Goal: Task Accomplishment & Management: Complete application form

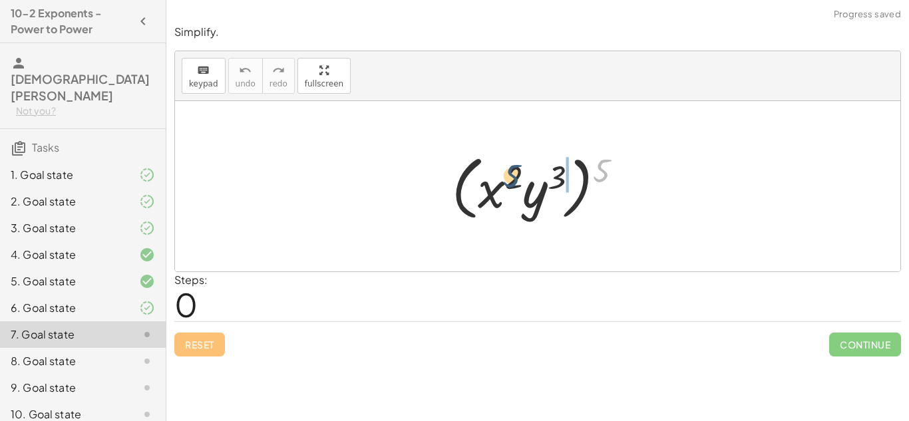
drag, startPoint x: 598, startPoint y: 172, endPoint x: 499, endPoint y: 185, distance: 100.7
click at [499, 185] on div at bounding box center [542, 186] width 194 height 77
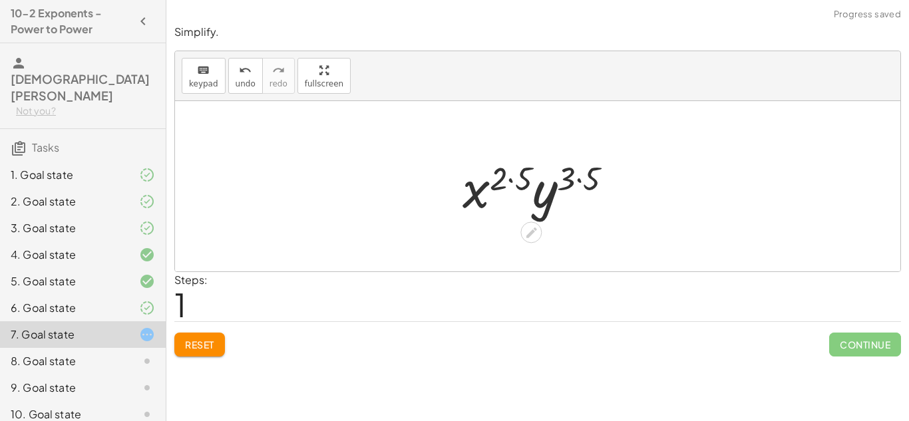
click at [505, 177] on div at bounding box center [543, 186] width 174 height 69
click at [519, 177] on div at bounding box center [543, 186] width 174 height 69
click at [568, 177] on div at bounding box center [542, 186] width 159 height 69
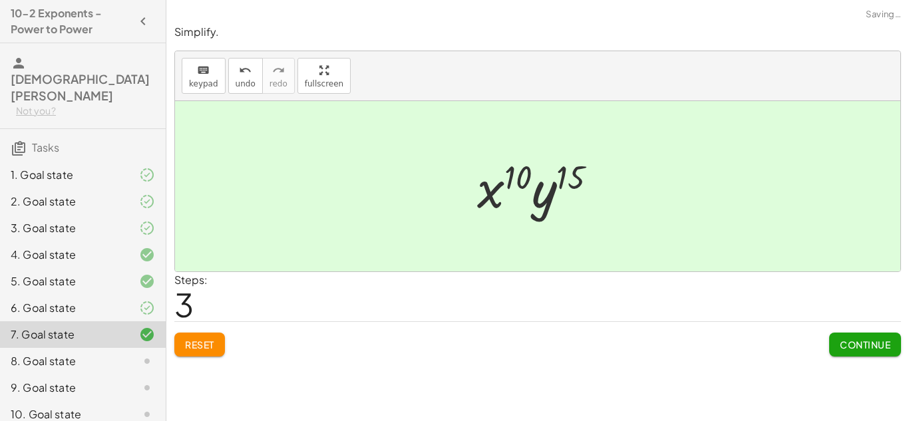
click at [859, 348] on span "Continue" at bounding box center [865, 345] width 51 height 12
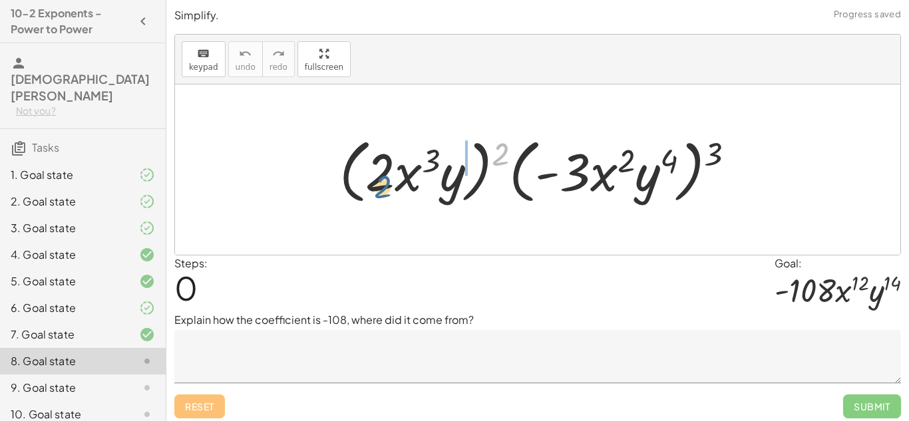
drag, startPoint x: 506, startPoint y: 152, endPoint x: 393, endPoint y: 179, distance: 115.6
click at [393, 179] on div at bounding box center [543, 170] width 420 height 77
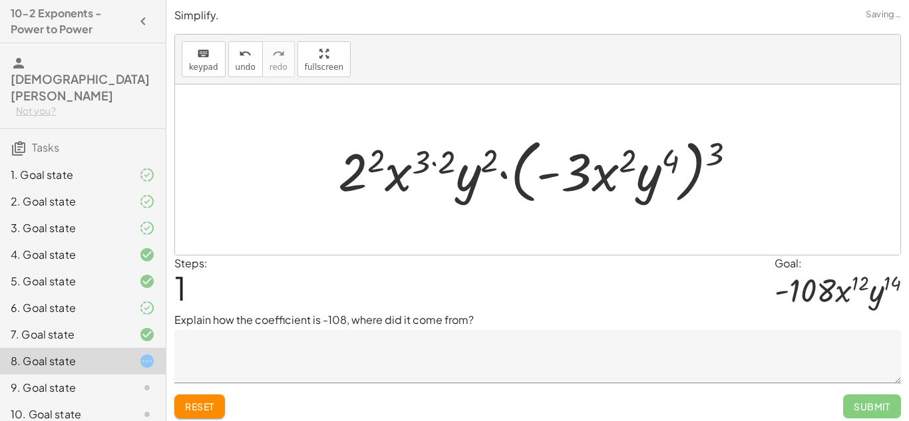
click at [381, 159] on div at bounding box center [542, 170] width 423 height 77
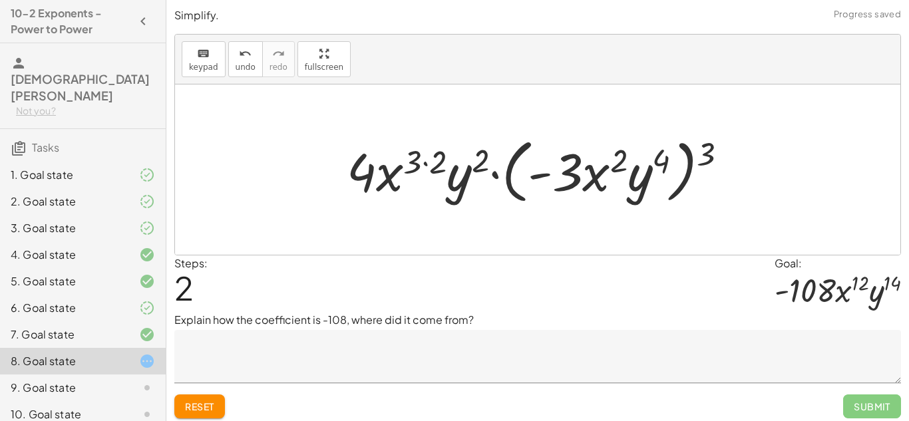
click at [417, 160] on div at bounding box center [542, 170] width 405 height 77
click at [429, 160] on div at bounding box center [542, 170] width 405 height 77
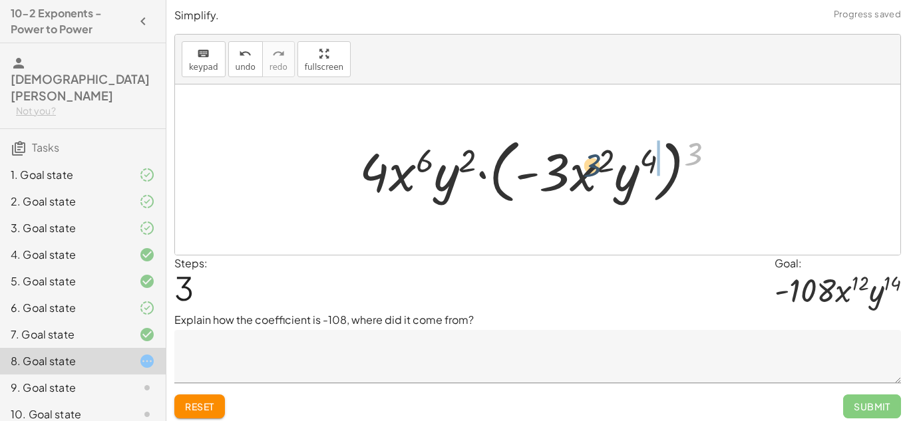
drag, startPoint x: 697, startPoint y: 153, endPoint x: 587, endPoint y: 168, distance: 110.8
click at [587, 168] on div at bounding box center [542, 170] width 379 height 77
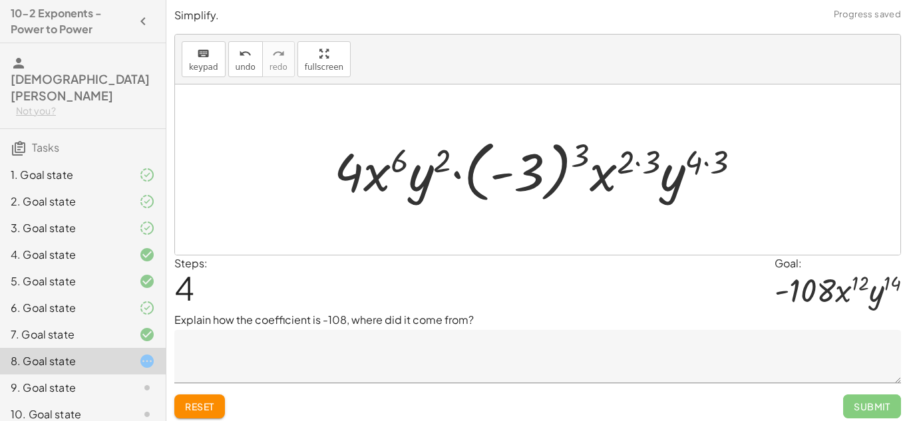
click at [566, 156] on div at bounding box center [543, 170] width 431 height 74
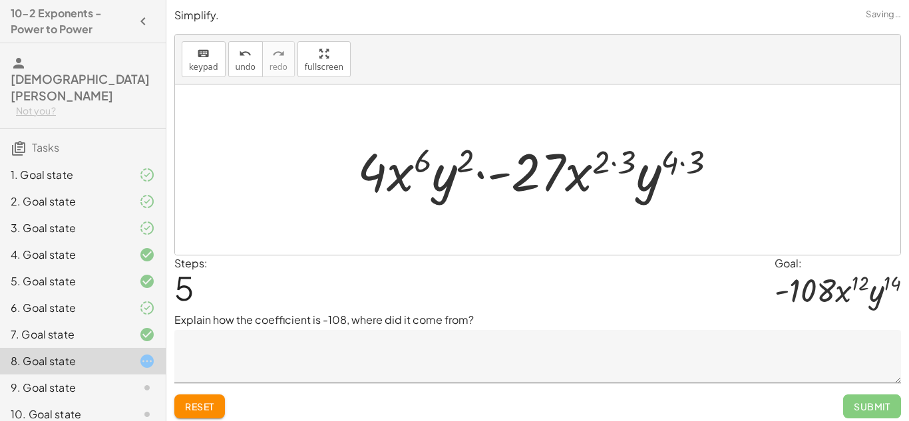
click at [600, 155] on div at bounding box center [542, 170] width 383 height 69
click at [612, 160] on div at bounding box center [542, 170] width 383 height 69
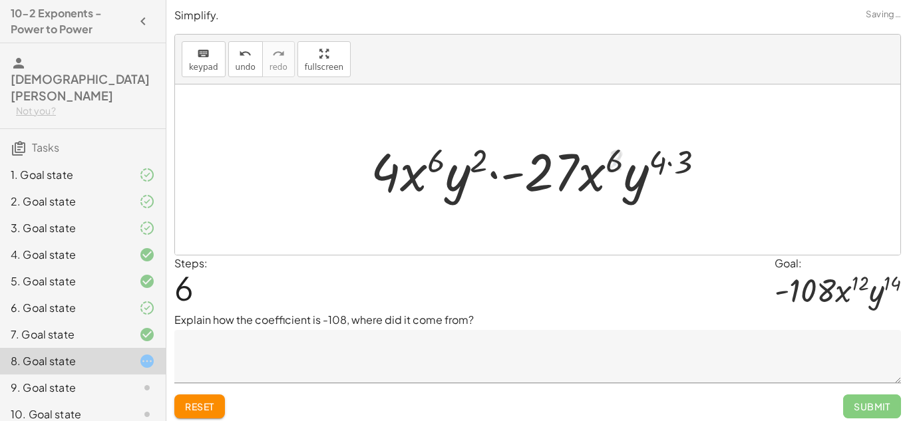
click at [656, 164] on div at bounding box center [543, 170] width 358 height 69
click at [670, 162] on div at bounding box center [543, 170] width 358 height 69
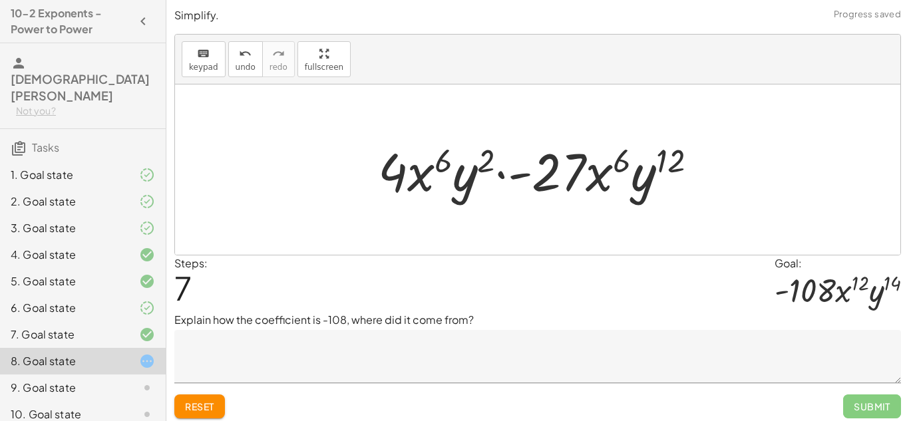
click at [522, 178] on div at bounding box center [542, 170] width 343 height 69
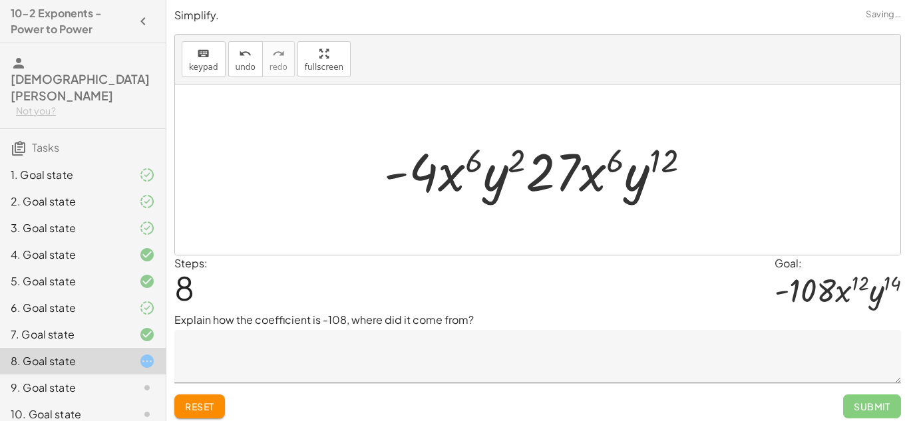
click at [438, 178] on div at bounding box center [542, 170] width 331 height 69
click at [547, 170] on div at bounding box center [542, 170] width 331 height 69
click at [571, 171] on div at bounding box center [542, 170] width 331 height 69
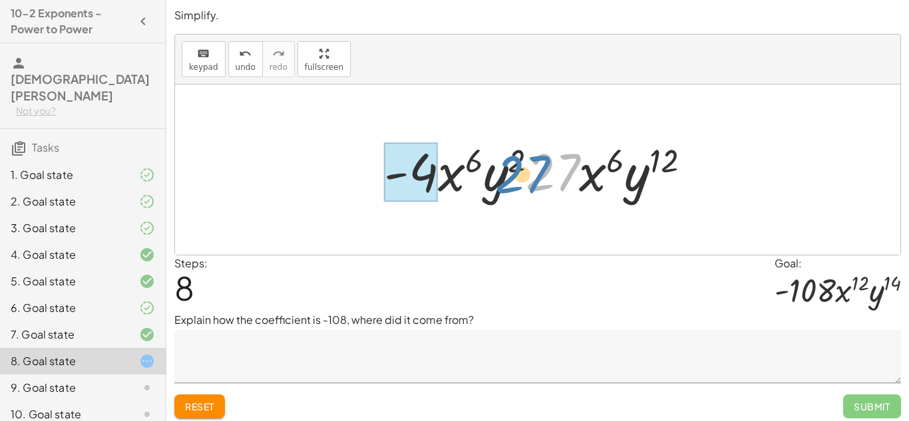
drag, startPoint x: 571, startPoint y: 171, endPoint x: 459, endPoint y: 178, distance: 112.7
click at [459, 178] on div at bounding box center [542, 170] width 331 height 69
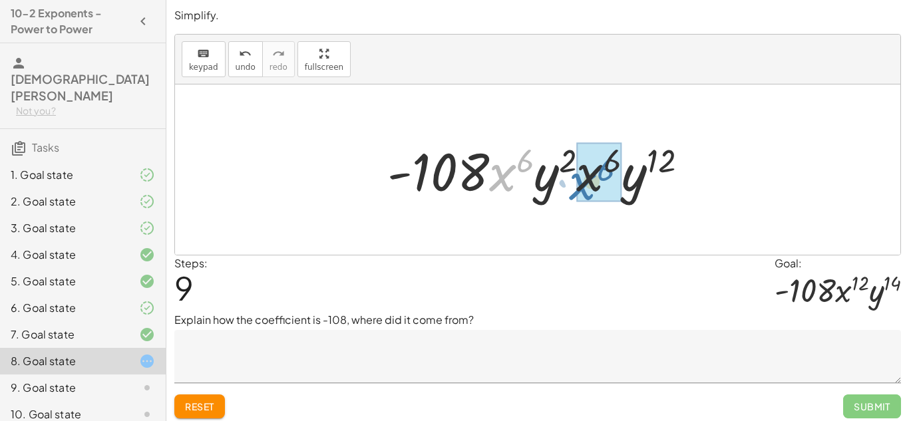
drag, startPoint x: 497, startPoint y: 171, endPoint x: 580, endPoint y: 180, distance: 83.0
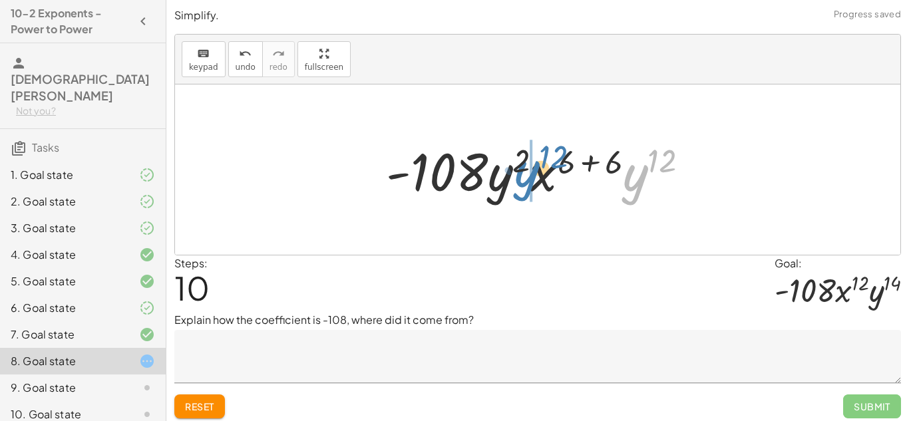
drag, startPoint x: 626, startPoint y: 175, endPoint x: 515, endPoint y: 171, distance: 110.6
click at [515, 171] on div at bounding box center [542, 170] width 327 height 69
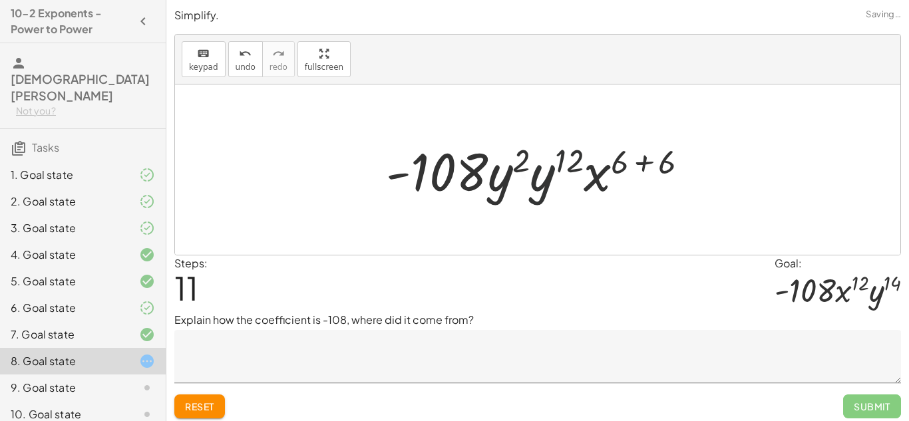
click at [516, 163] on div at bounding box center [542, 170] width 327 height 69
click at [560, 160] on div at bounding box center [542, 170] width 327 height 69
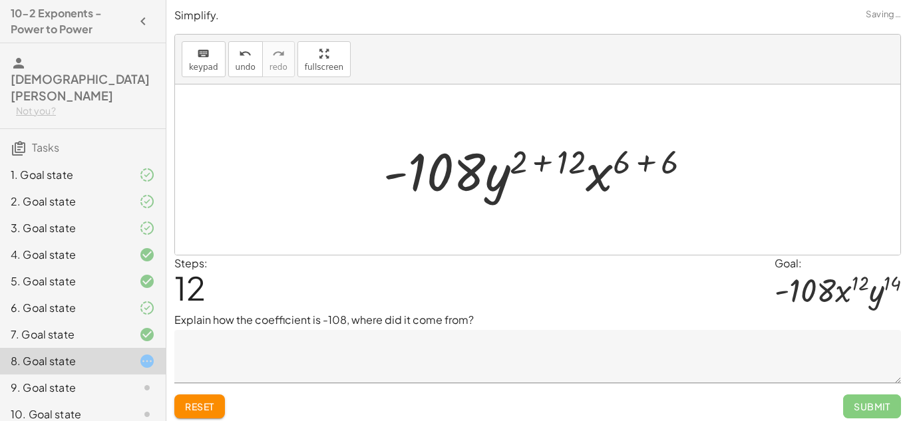
click at [561, 158] on div at bounding box center [543, 170] width 332 height 69
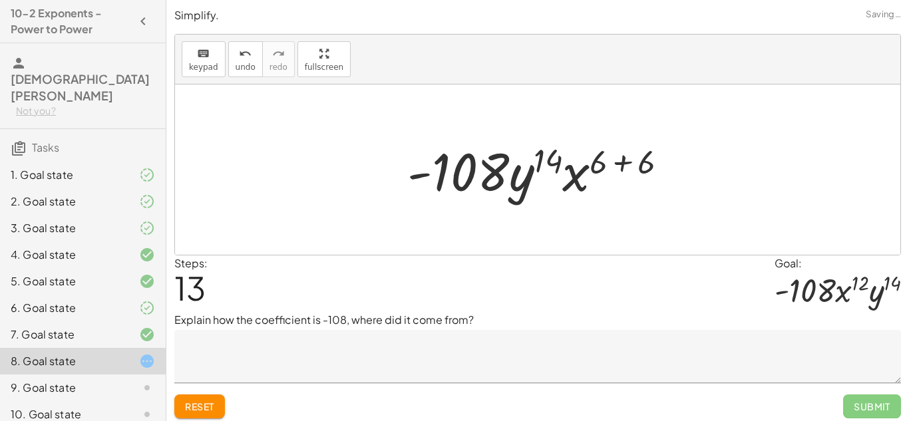
click at [609, 164] on div at bounding box center [543, 170] width 284 height 69
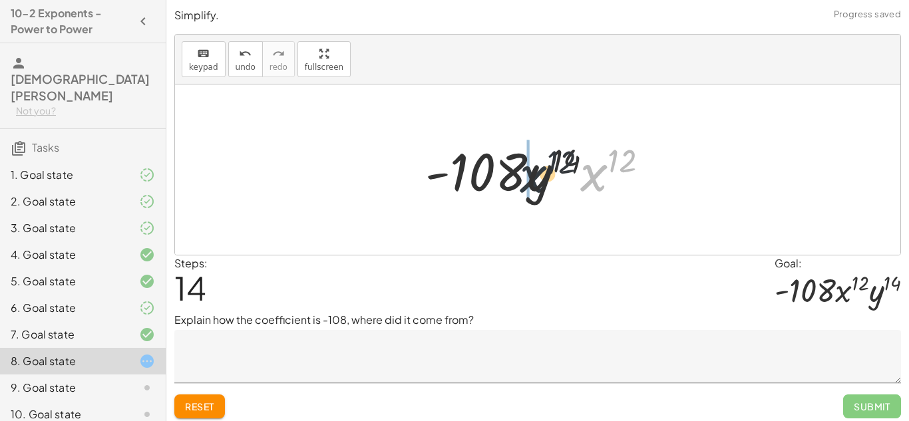
drag, startPoint x: 602, startPoint y: 178, endPoint x: 526, endPoint y: 180, distance: 76.6
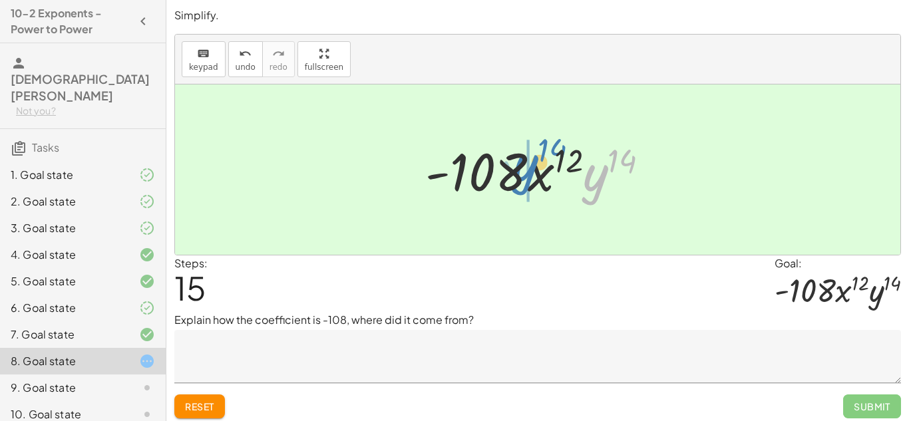
drag, startPoint x: 592, startPoint y: 181, endPoint x: 525, endPoint y: 172, distance: 67.2
click at [525, 172] on div at bounding box center [543, 170] width 248 height 69
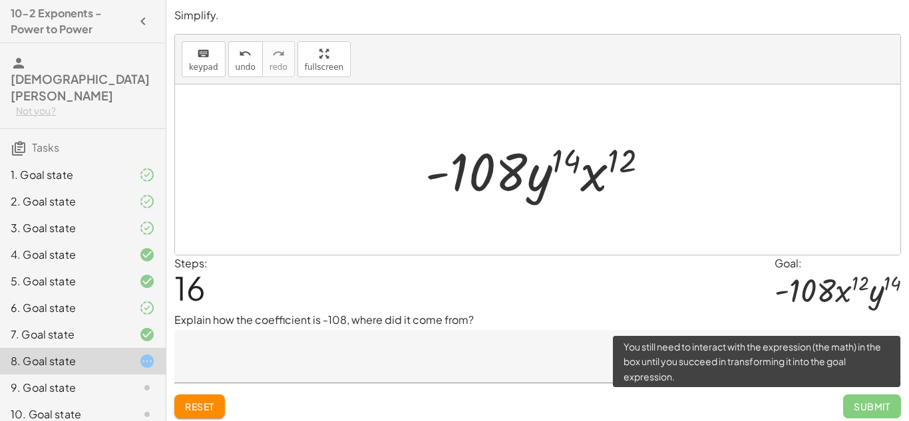
click at [881, 410] on span "Submit" at bounding box center [872, 407] width 58 height 24
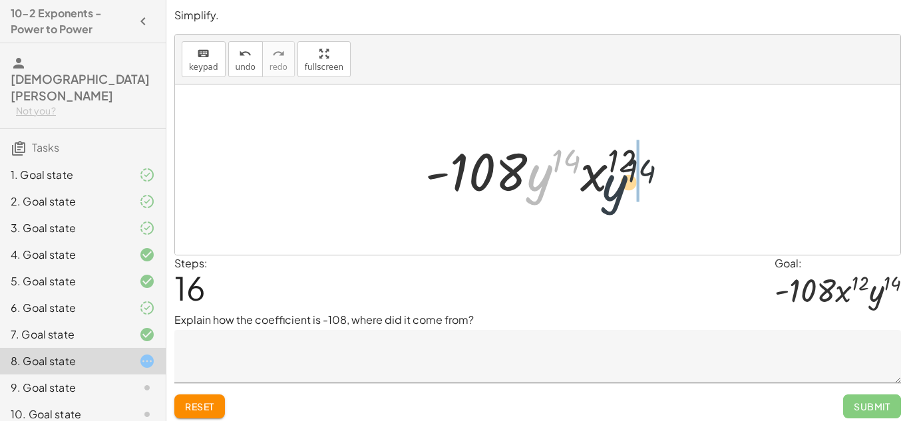
drag, startPoint x: 544, startPoint y: 170, endPoint x: 638, endPoint y: 170, distance: 94.5
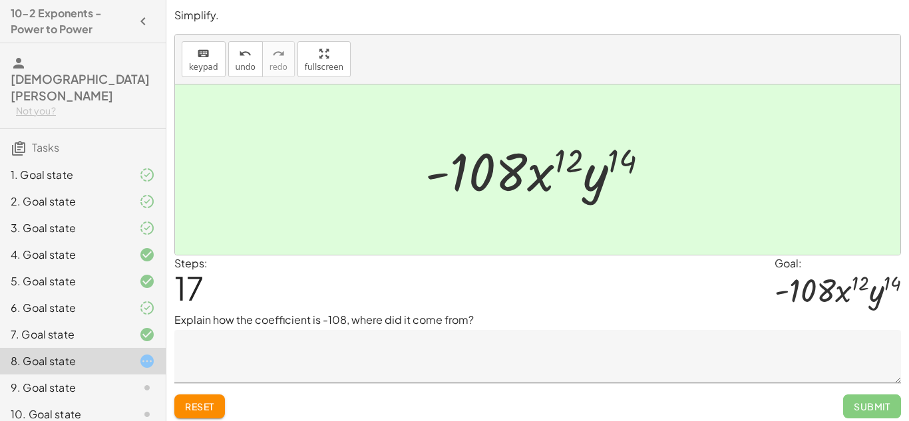
click at [510, 353] on textarea at bounding box center [537, 356] width 727 height 53
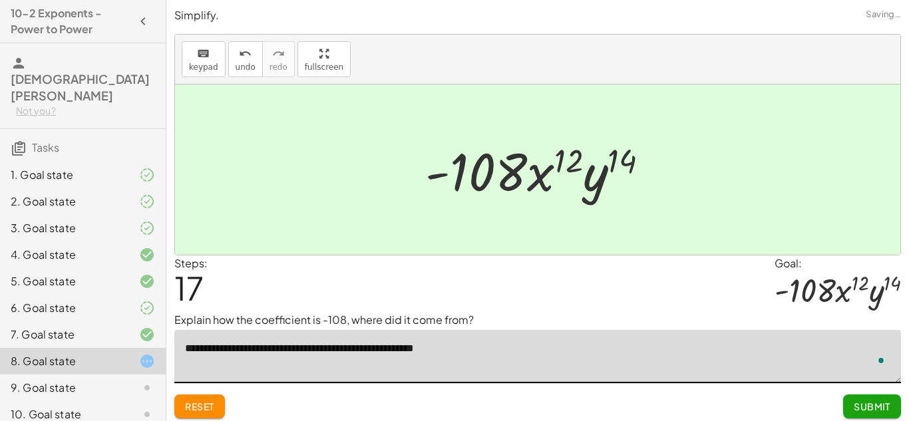
type textarea "**********"
click at [880, 403] on span "Submit" at bounding box center [872, 407] width 37 height 12
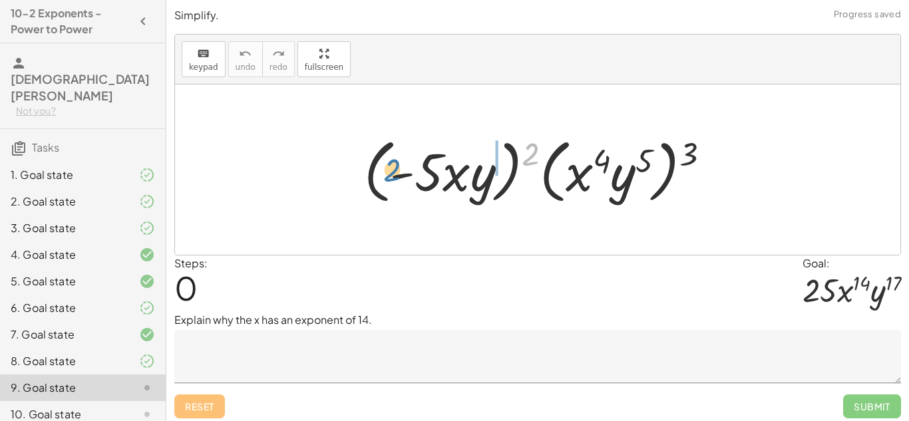
drag, startPoint x: 532, startPoint y: 158, endPoint x: 397, endPoint y: 174, distance: 136.1
click at [397, 174] on div at bounding box center [542, 170] width 370 height 77
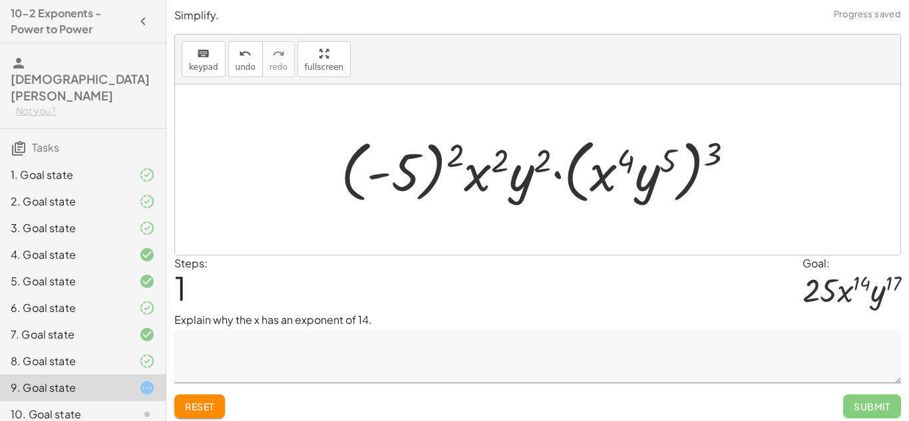
click at [404, 176] on div at bounding box center [543, 170] width 418 height 77
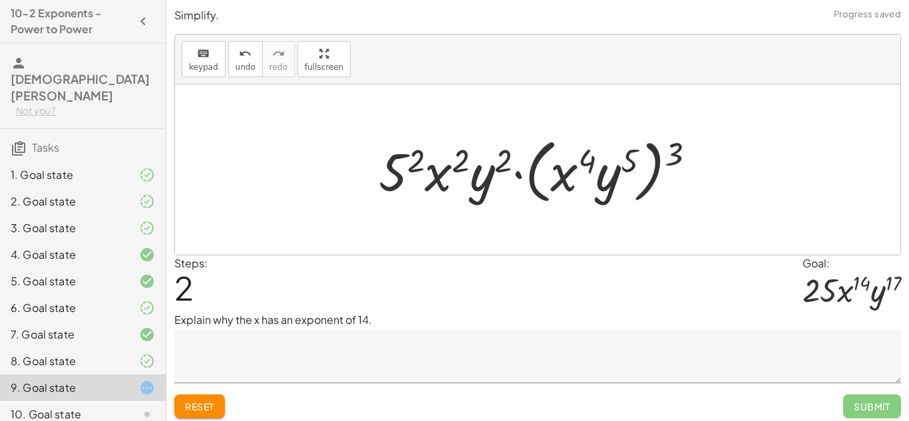
click at [414, 168] on div at bounding box center [542, 170] width 341 height 77
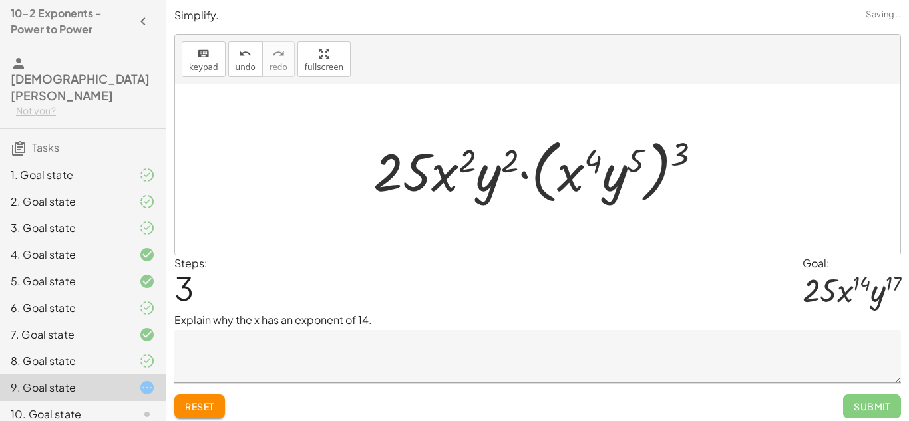
click at [447, 173] on div at bounding box center [543, 170] width 353 height 77
drag, startPoint x: 676, startPoint y: 152, endPoint x: 576, endPoint y: 167, distance: 100.3
click at [576, 167] on div at bounding box center [543, 170] width 353 height 77
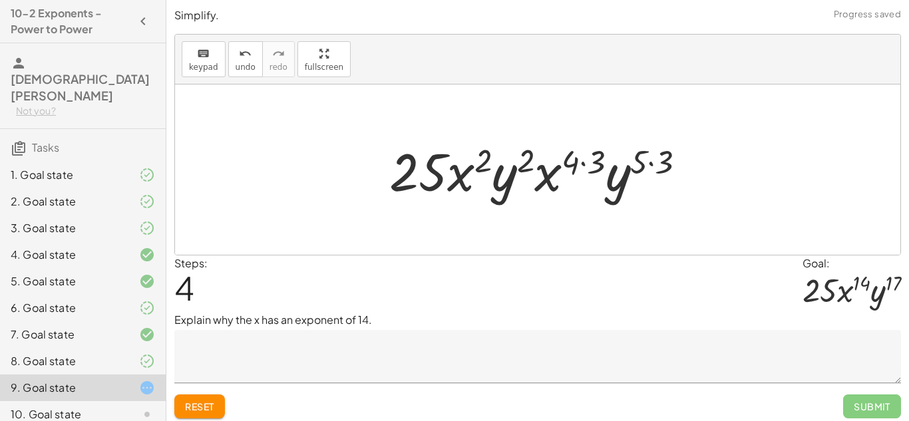
click at [574, 164] on div at bounding box center [543, 170] width 321 height 69
click at [584, 162] on div at bounding box center [543, 170] width 321 height 69
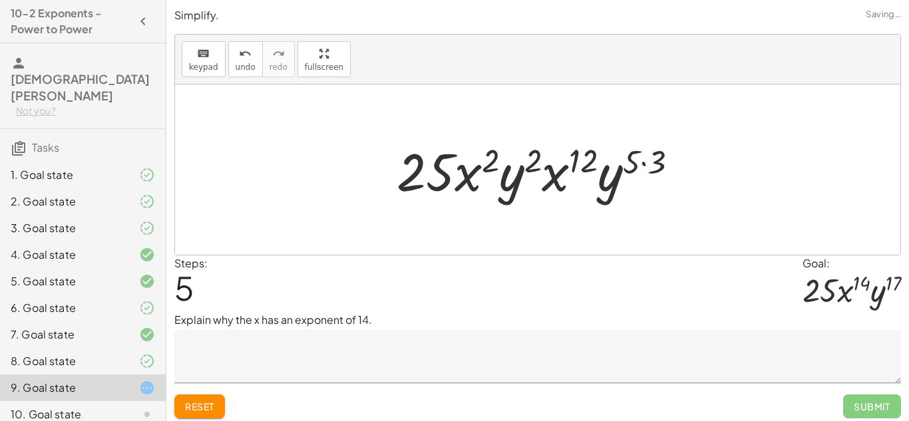
click at [648, 161] on div at bounding box center [543, 170] width 306 height 69
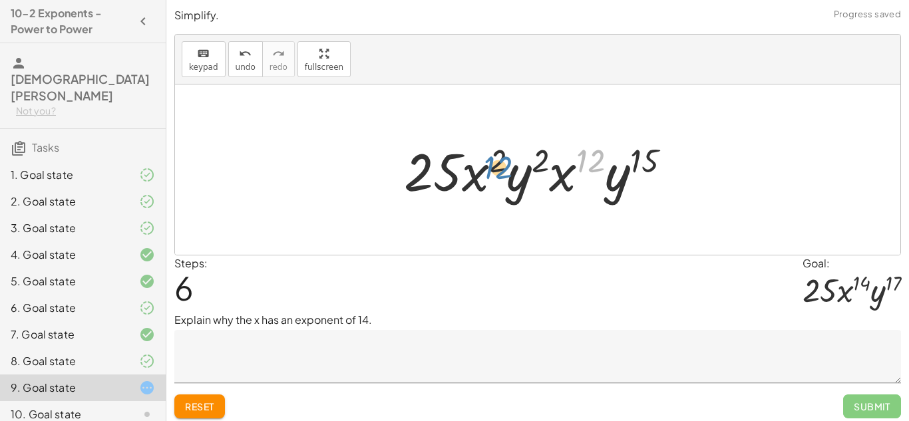
drag, startPoint x: 585, startPoint y: 171, endPoint x: 491, endPoint y: 168, distance: 93.9
click at [491, 168] on div at bounding box center [542, 170] width 291 height 69
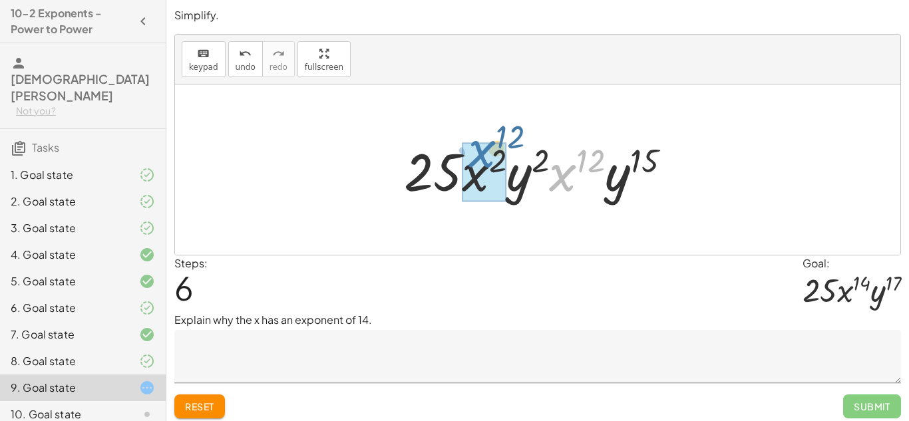
drag, startPoint x: 560, startPoint y: 188, endPoint x: 481, endPoint y: 174, distance: 81.1
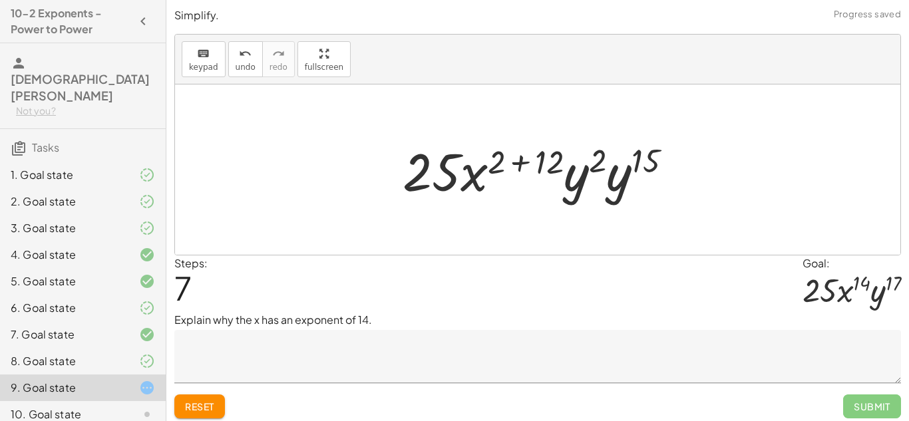
click at [500, 162] on div at bounding box center [543, 170] width 294 height 69
click at [519, 162] on div at bounding box center [543, 170] width 294 height 69
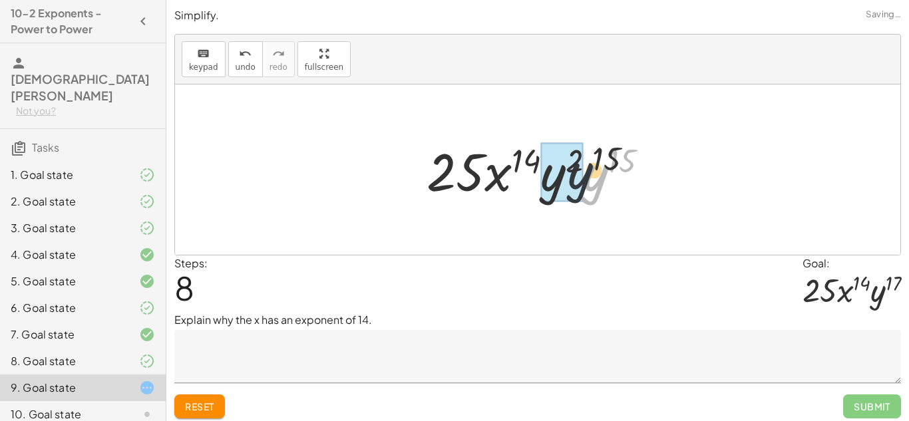
drag, startPoint x: 600, startPoint y: 172, endPoint x: 551, endPoint y: 171, distance: 49.9
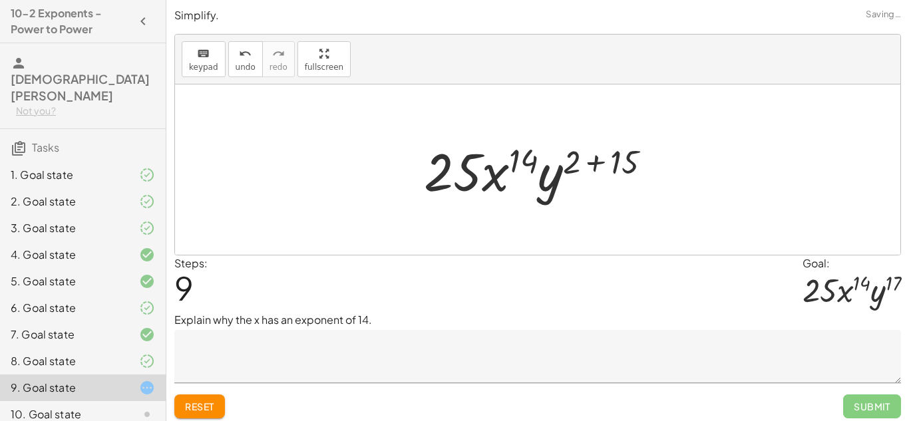
click at [597, 156] on div at bounding box center [542, 170] width 251 height 69
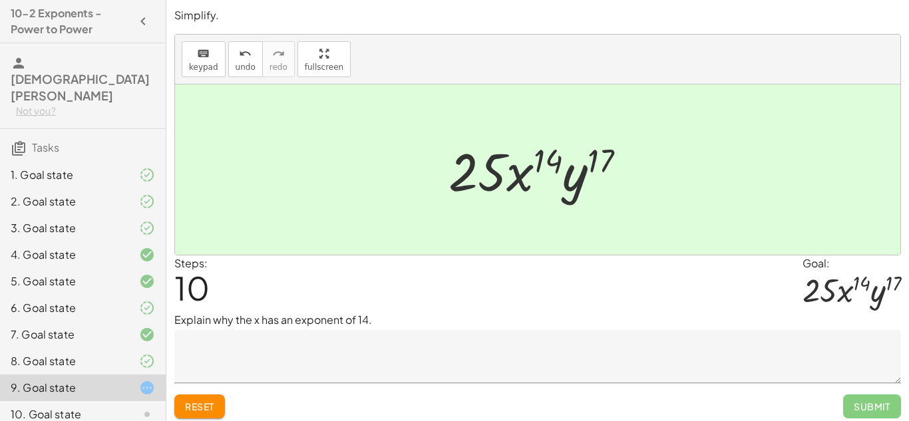
click at [515, 345] on textarea at bounding box center [537, 356] width 727 height 53
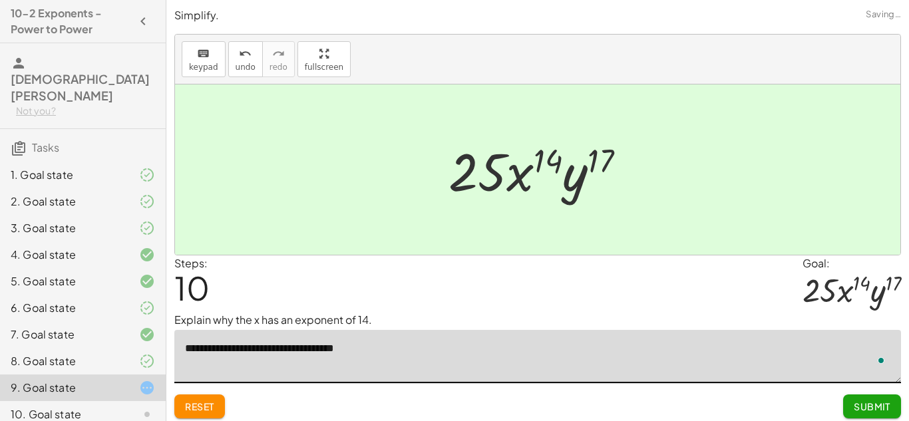
type textarea "**********"
click at [879, 413] on button "Submit" at bounding box center [872, 407] width 58 height 24
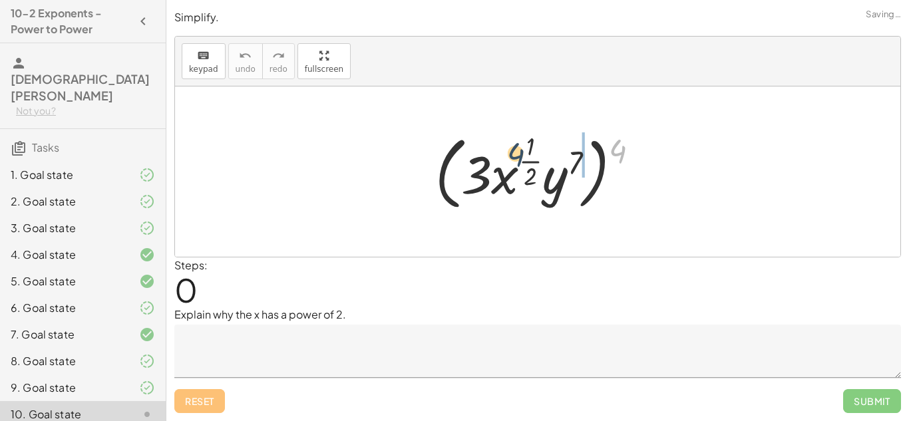
drag, startPoint x: 622, startPoint y: 153, endPoint x: 493, endPoint y: 158, distance: 129.2
click at [493, 158] on div at bounding box center [543, 171] width 228 height 87
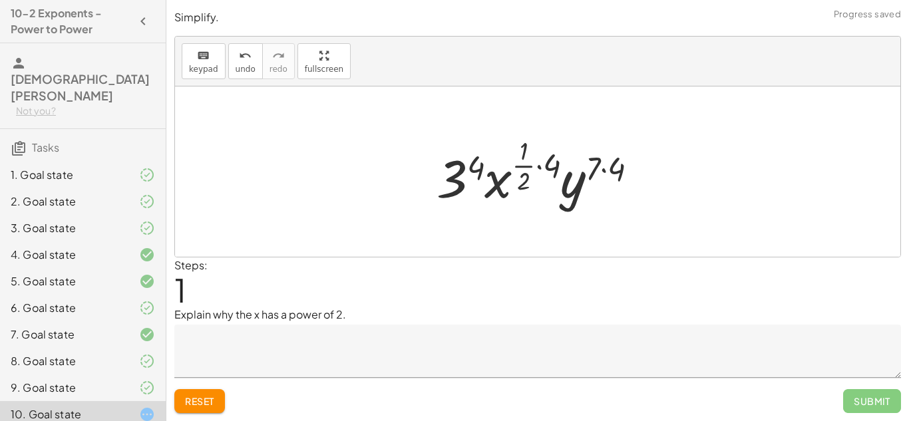
click at [465, 174] on div at bounding box center [543, 171] width 226 height 79
click at [525, 168] on div at bounding box center [543, 171] width 228 height 79
click at [538, 166] on div at bounding box center [543, 171] width 228 height 79
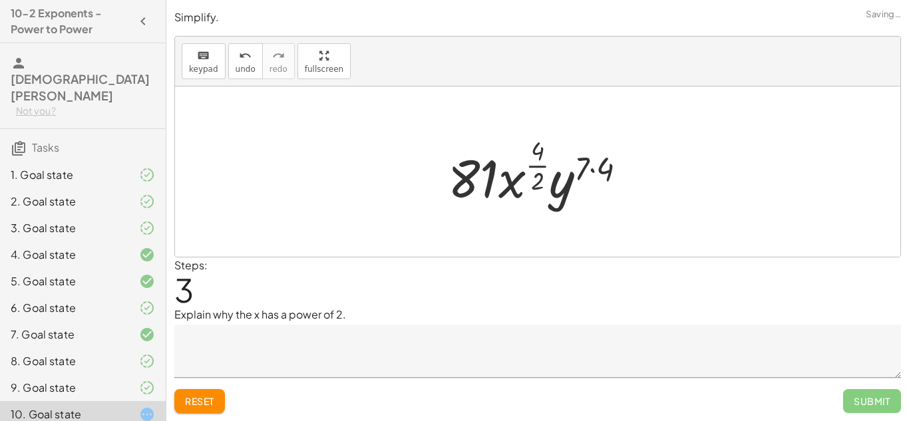
click at [593, 172] on div at bounding box center [542, 171] width 203 height 79
click at [290, 335] on textarea at bounding box center [537, 351] width 727 height 53
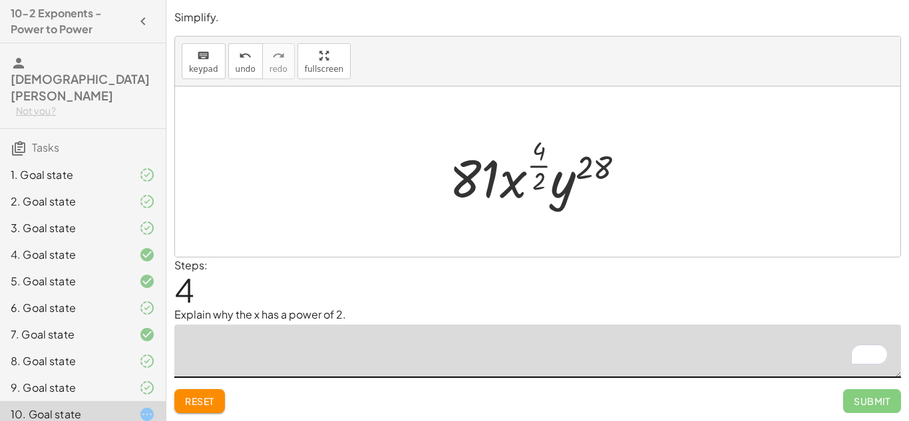
click at [541, 166] on div at bounding box center [543, 171] width 200 height 79
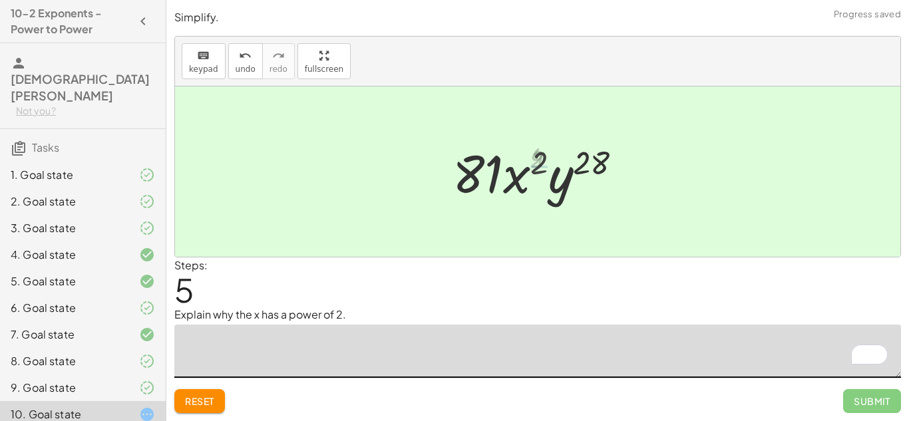
click at [437, 326] on textarea "To enrich screen reader interactions, please activate Accessibility in Grammarl…" at bounding box center [537, 351] width 727 height 53
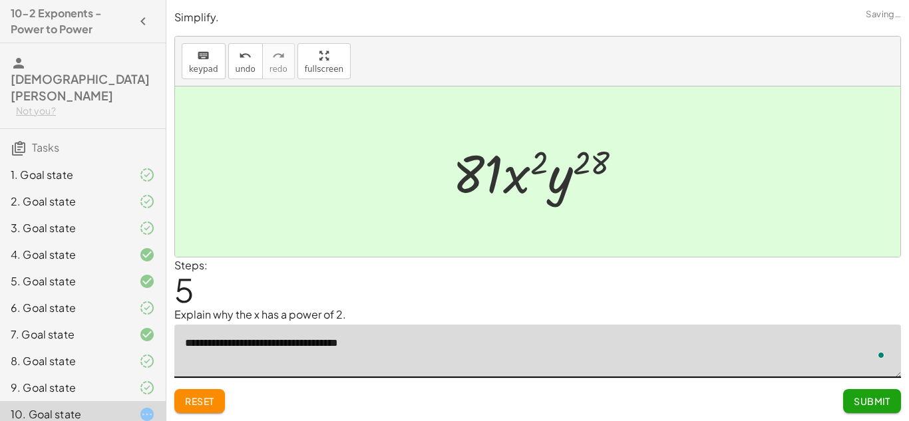
type textarea "**********"
click at [889, 405] on span "Submit" at bounding box center [872, 401] width 37 height 12
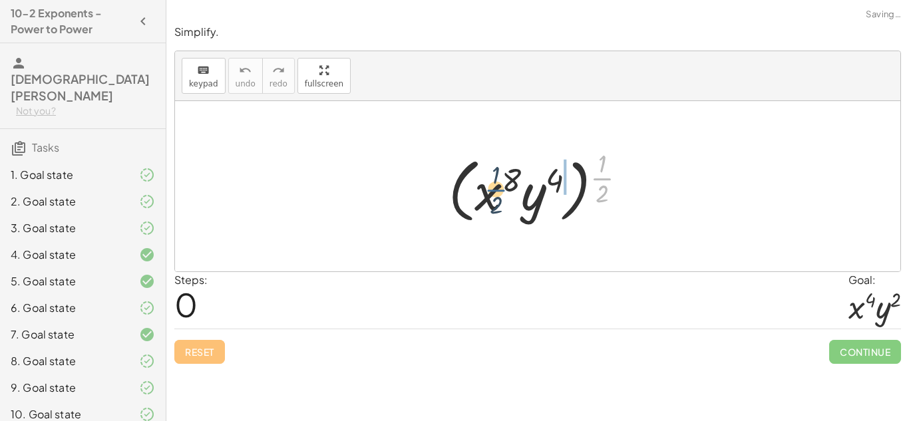
drag, startPoint x: 605, startPoint y: 172, endPoint x: 498, endPoint y: 184, distance: 107.8
click at [498, 184] on div at bounding box center [543, 186] width 202 height 83
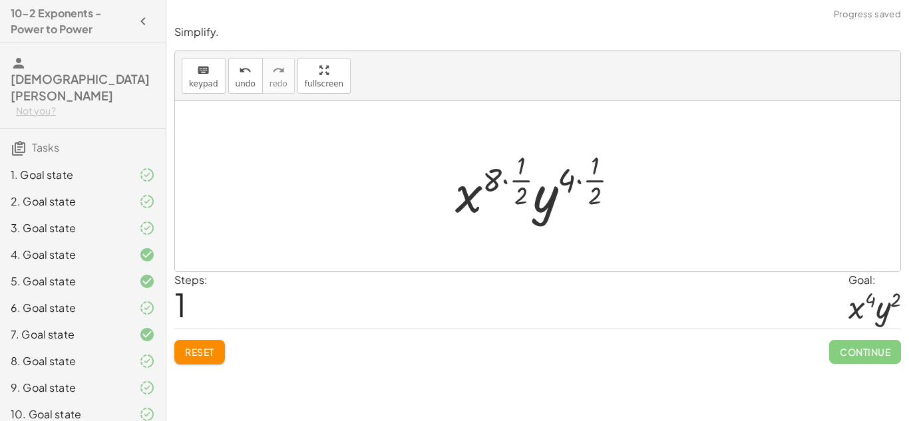
click at [493, 180] on div at bounding box center [543, 186] width 188 height 79
click at [500, 179] on div at bounding box center [543, 186] width 188 height 79
click at [506, 180] on div at bounding box center [543, 186] width 188 height 79
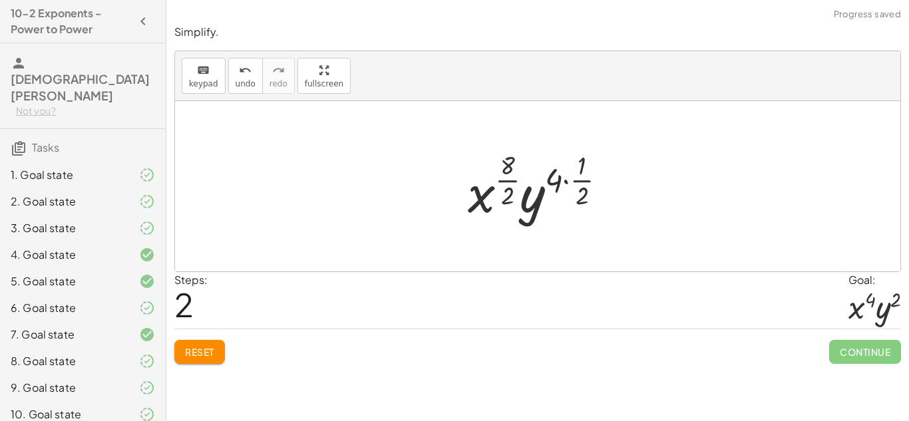
click at [564, 181] on div at bounding box center [542, 186] width 162 height 79
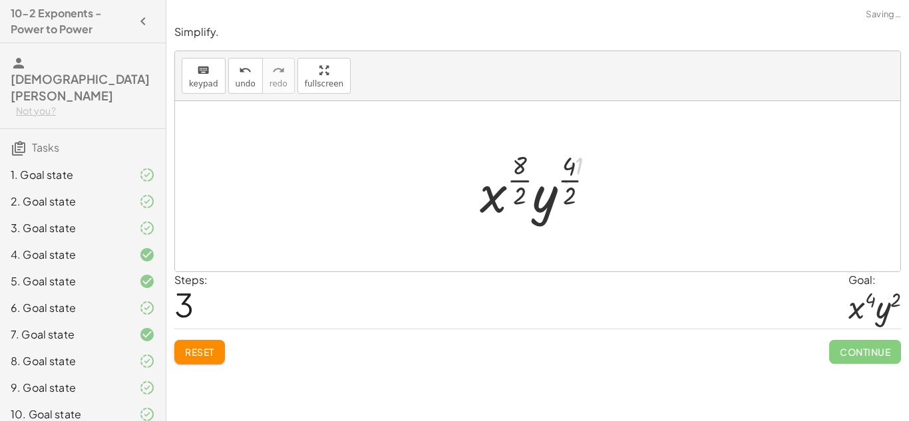
click at [566, 180] on div at bounding box center [542, 186] width 137 height 79
click at [525, 183] on div at bounding box center [542, 186] width 131 height 79
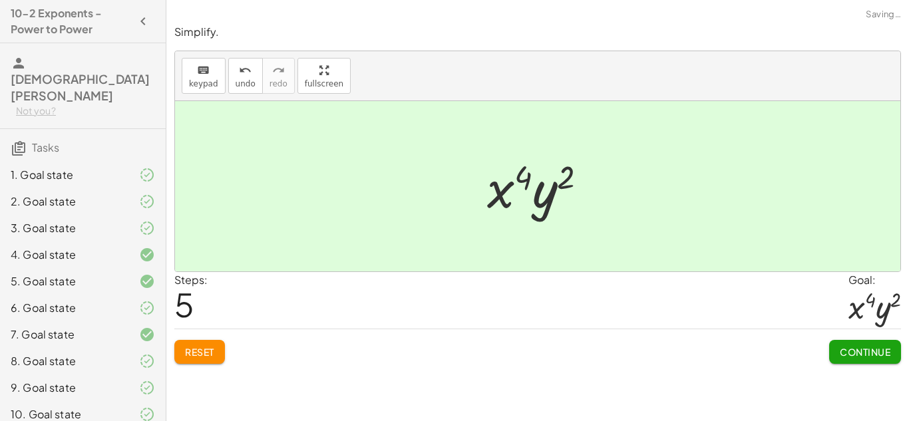
click at [855, 349] on span "Continue" at bounding box center [865, 352] width 51 height 12
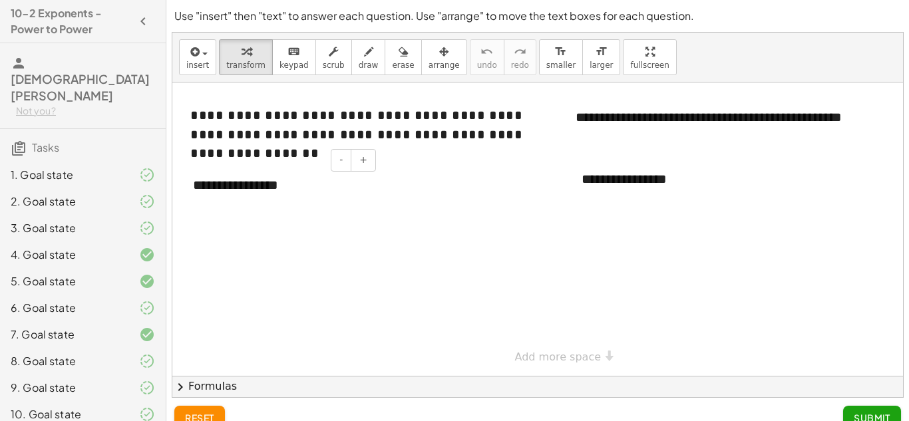
click at [228, 190] on div "**********" at bounding box center [280, 185] width 200 height 46
click at [288, 189] on div "**********" at bounding box center [280, 185] width 200 height 46
click at [322, 187] on div "**********" at bounding box center [280, 185] width 200 height 46
click at [308, 209] on div "**********" at bounding box center [280, 194] width 200 height 65
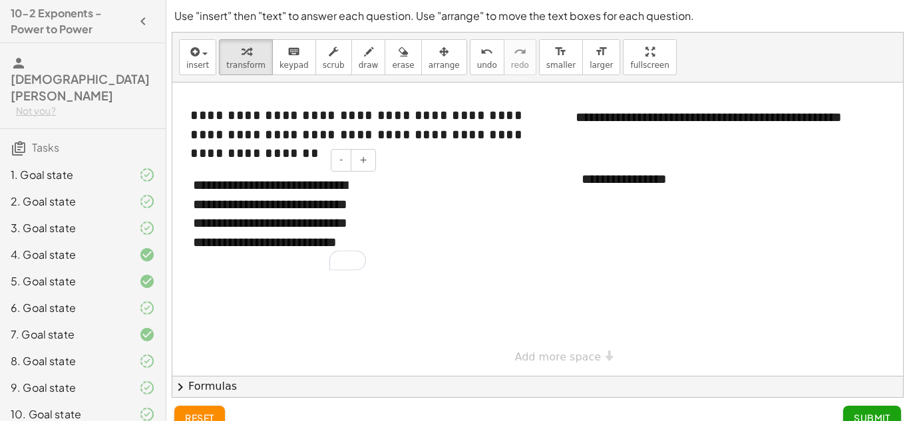
click at [277, 242] on div "**********" at bounding box center [280, 223] width 200 height 122
click at [300, 238] on div "**********" at bounding box center [280, 223] width 200 height 122
click at [310, 260] on div "**********" at bounding box center [280, 223] width 200 height 122
click at [694, 177] on div "**********" at bounding box center [668, 179] width 200 height 46
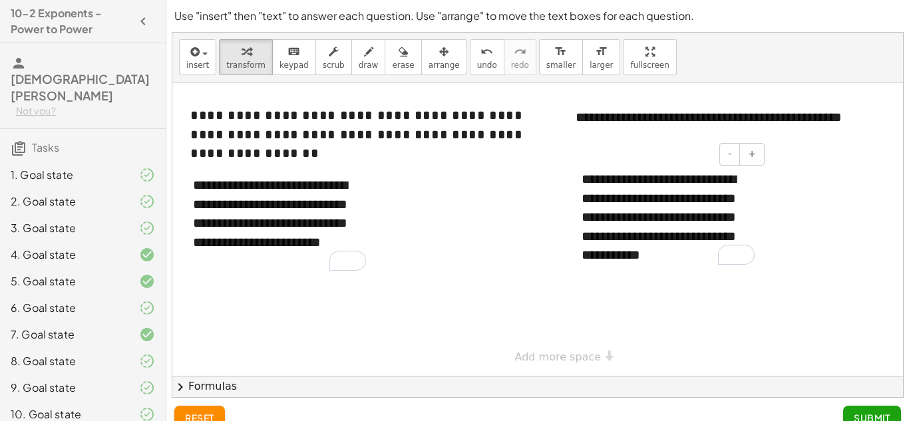
click at [698, 260] on div "**********" at bounding box center [668, 217] width 200 height 122
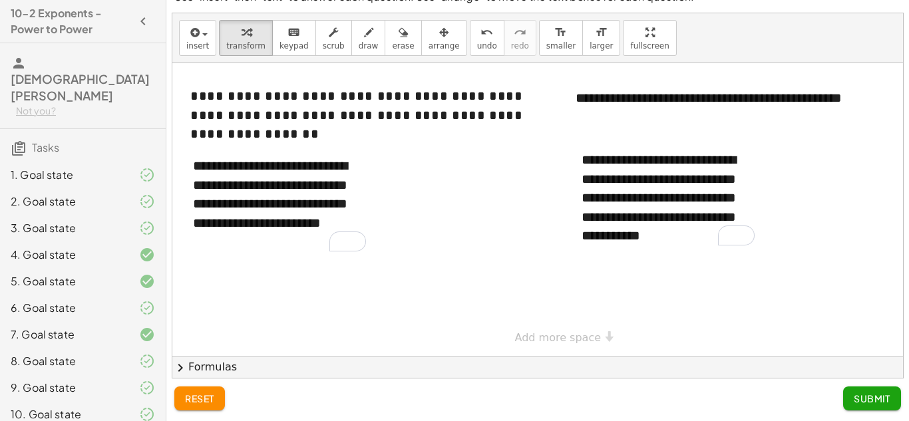
click at [863, 403] on span "Submit" at bounding box center [872, 399] width 37 height 12
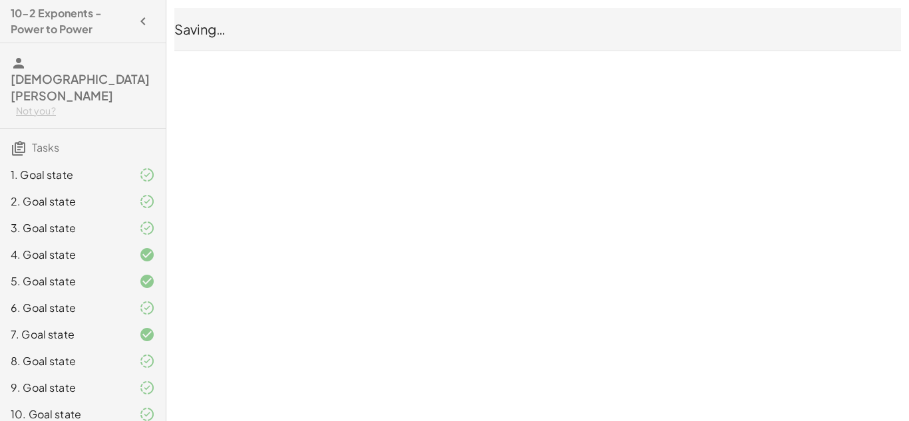
scroll to position [0, 0]
